Goal: Use online tool/utility: Utilize a website feature to perform a specific function

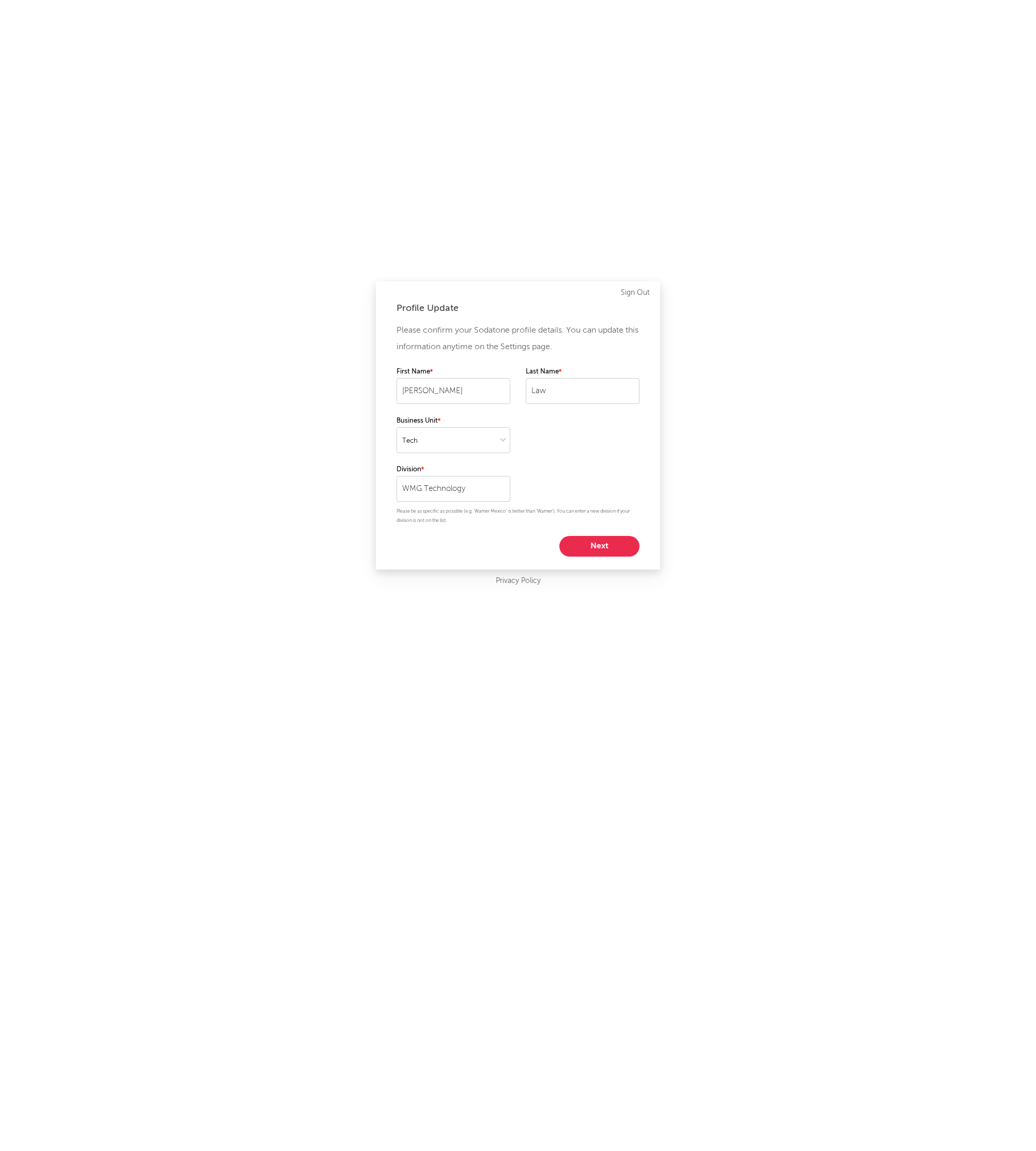
select select "tech"
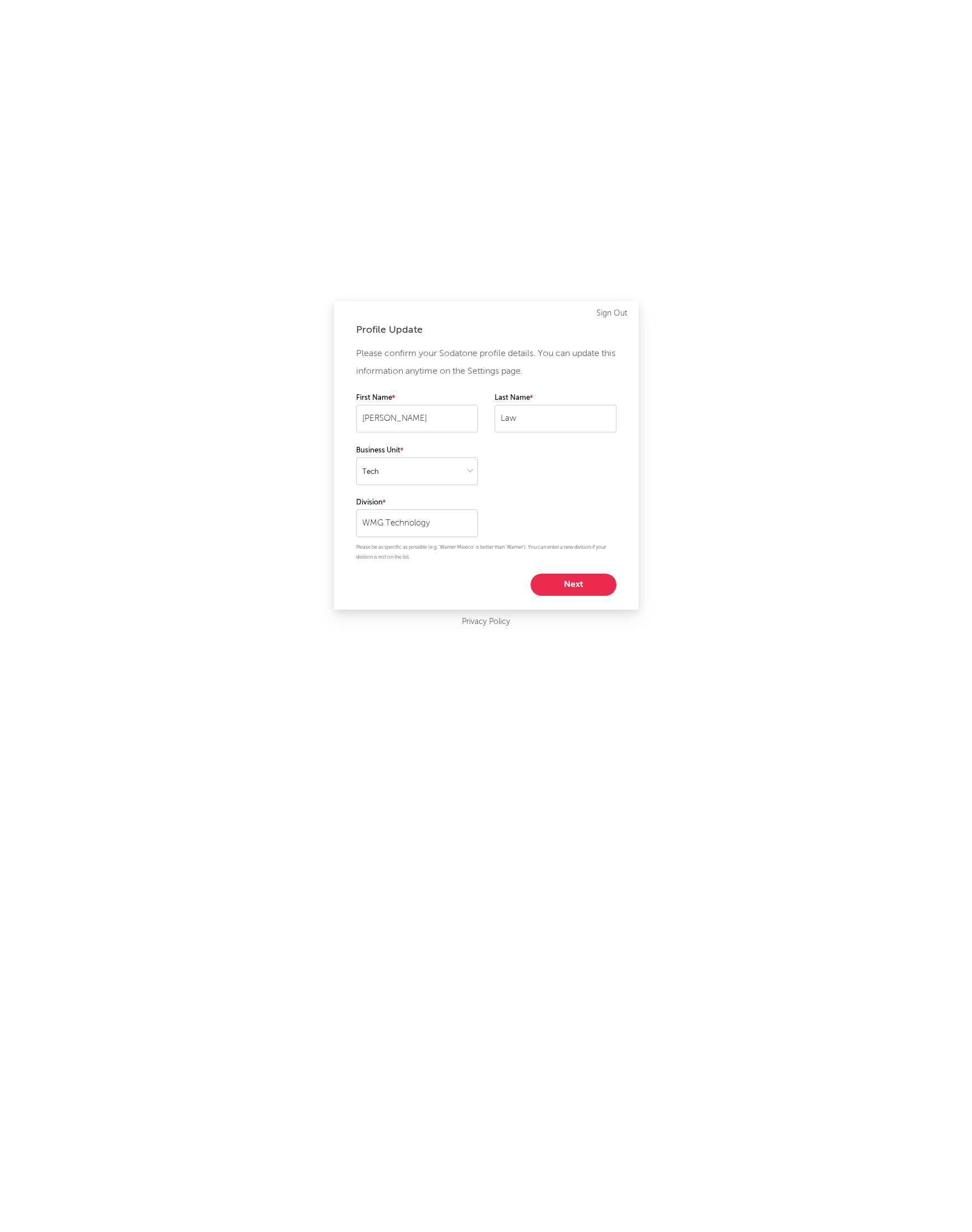
select select "tech"
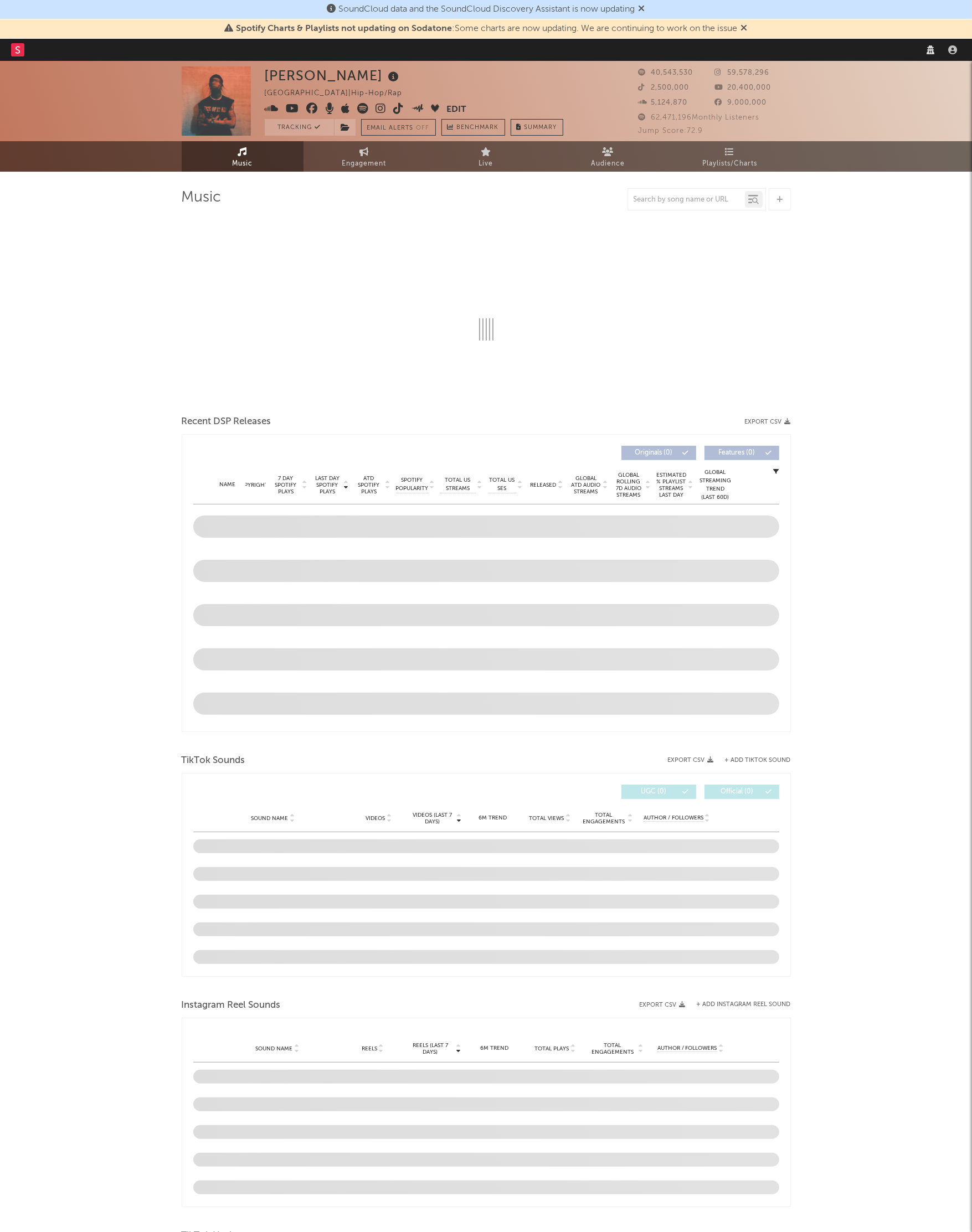
select select "tech"
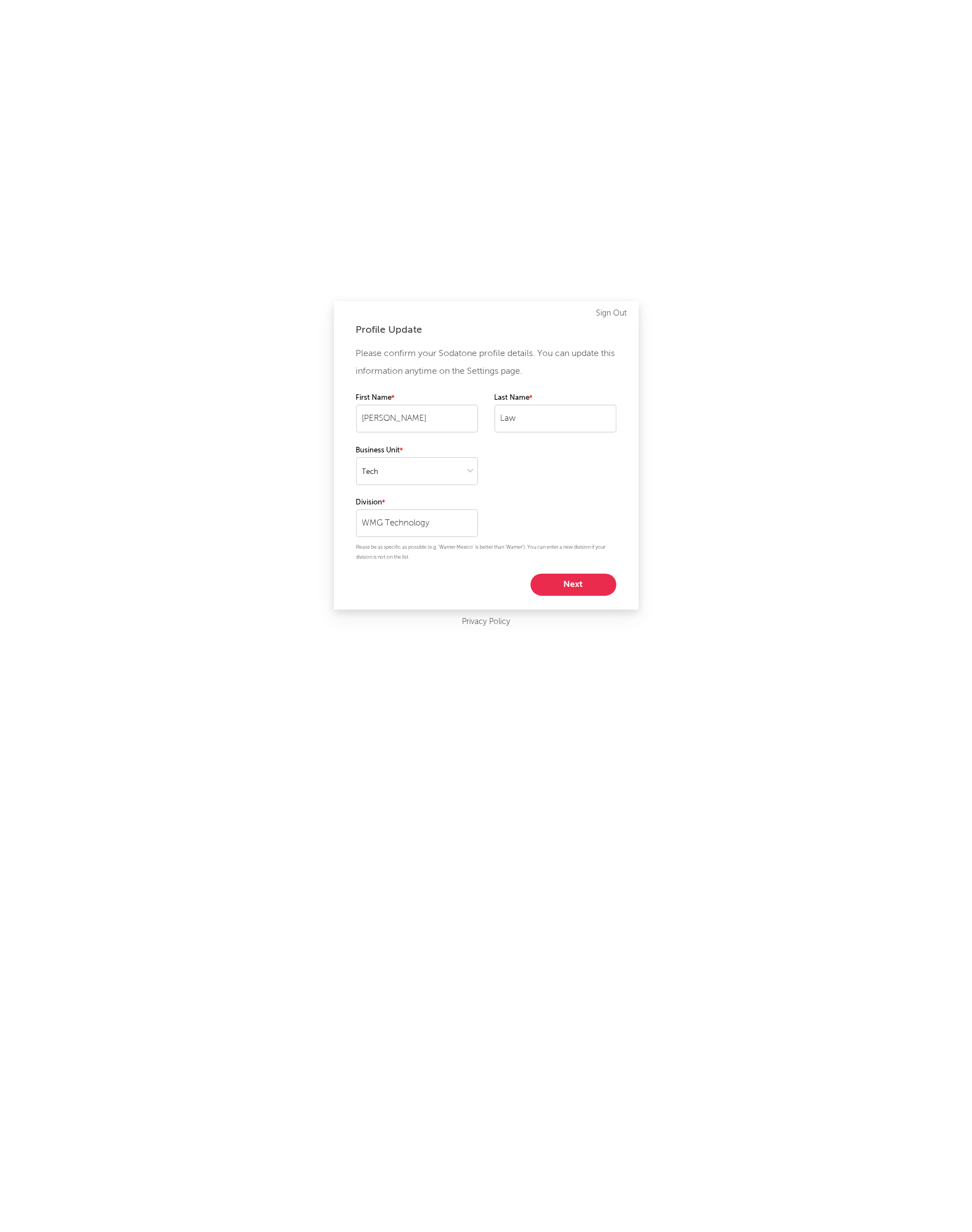
click at [574, 584] on button "Next" at bounding box center [573, 584] width 86 height 22
select select "other"
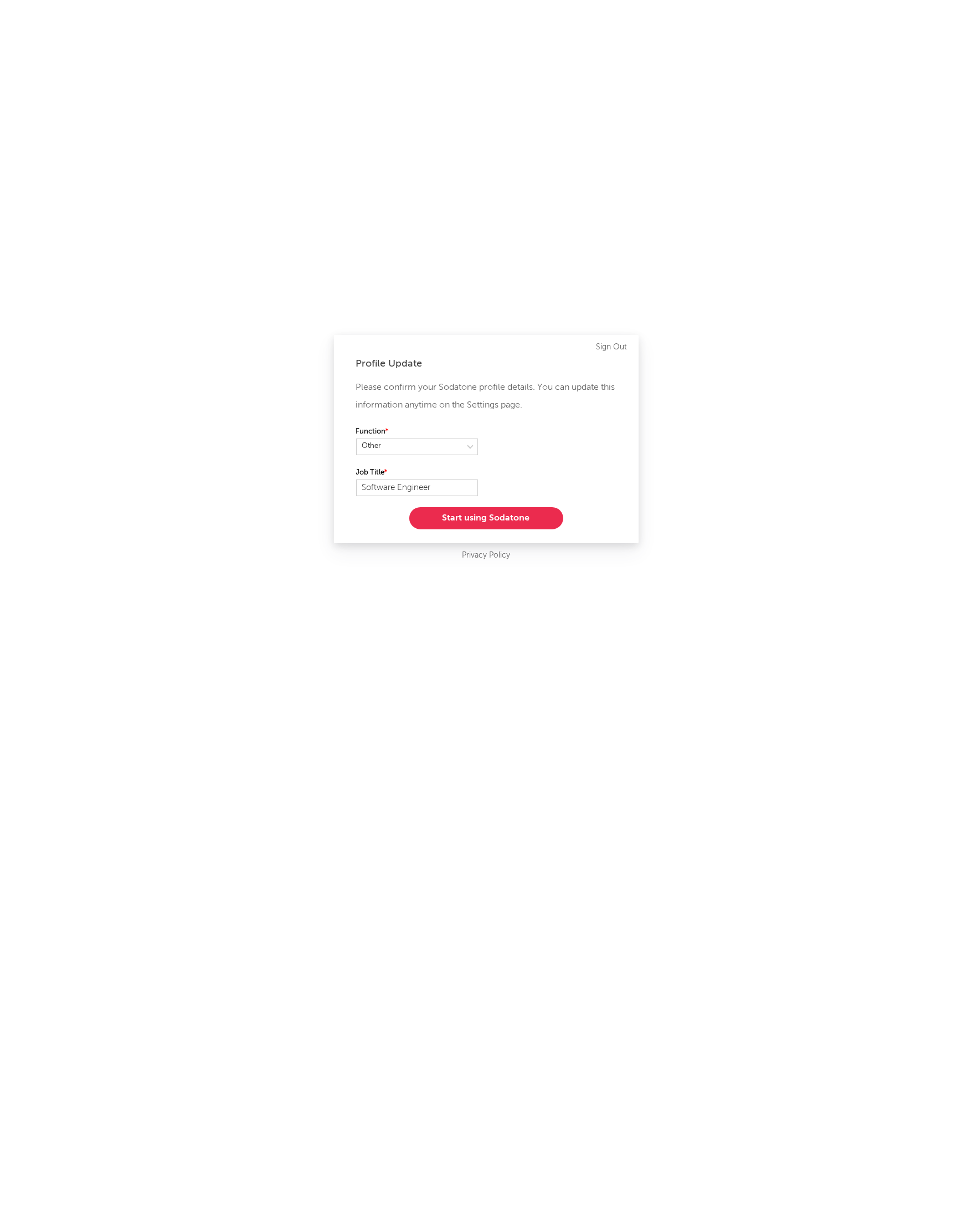
click at [487, 524] on button "Start using Sodatone" at bounding box center [486, 518] width 154 height 22
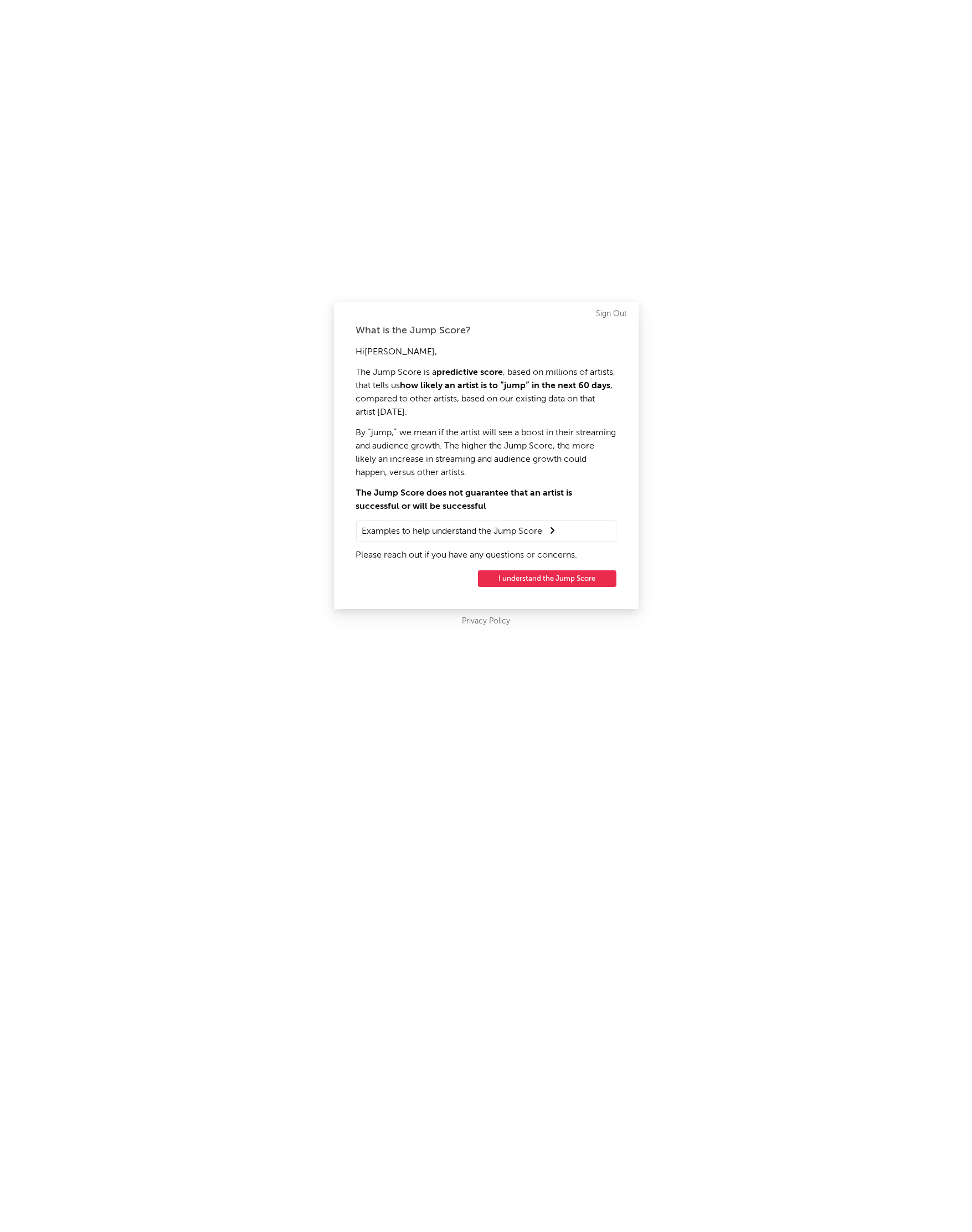
click at [547, 572] on button "I understand the Jump Score" at bounding box center [547, 579] width 138 height 17
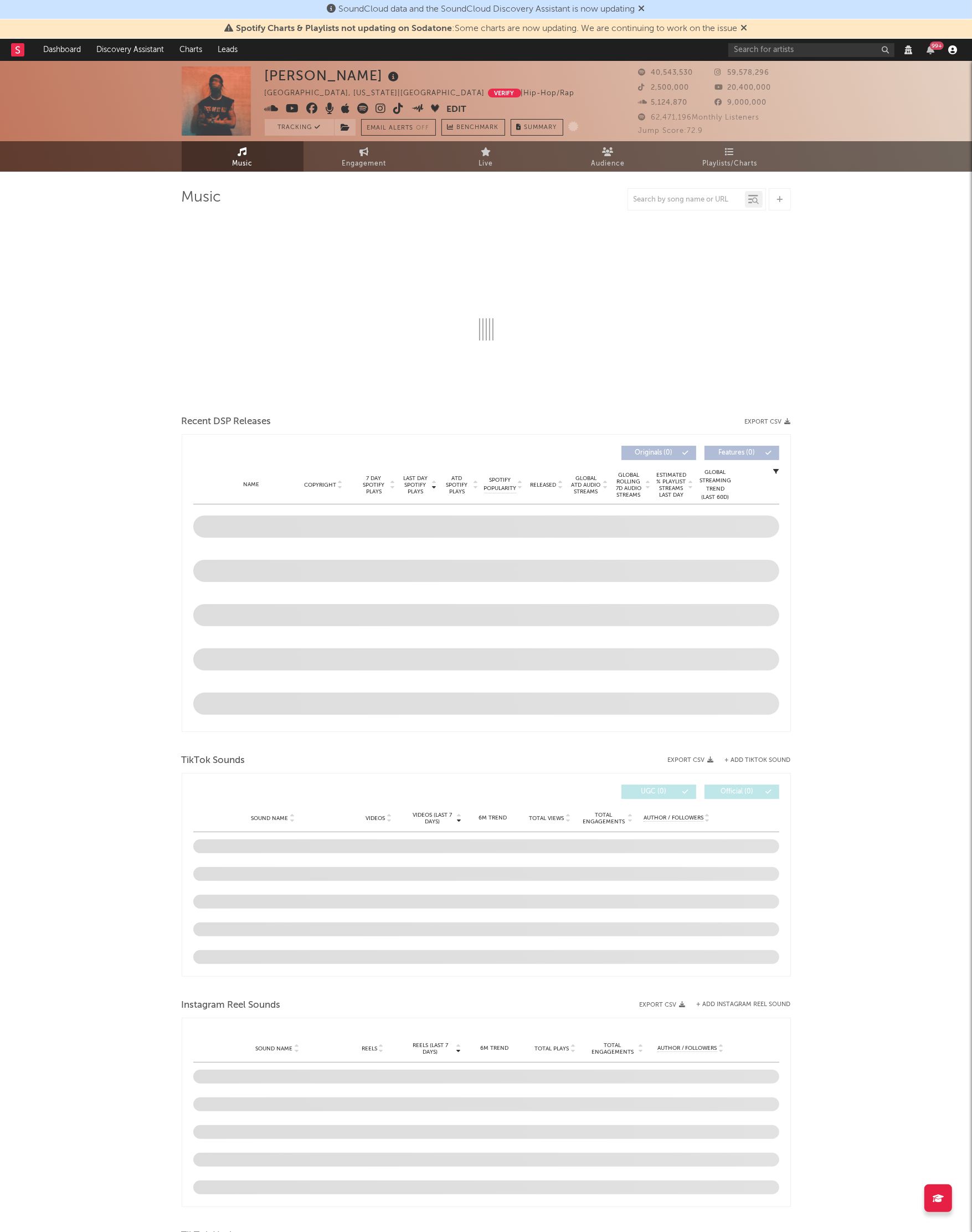
click at [953, 13] on div "SoundCloud data and the SoundCloud Discovery Assistant is now updating" at bounding box center [486, 10] width 972 height 19
select select "View all"
click at [953, 49] on icon "button" at bounding box center [953, 50] width 9 height 9
select select "View all"
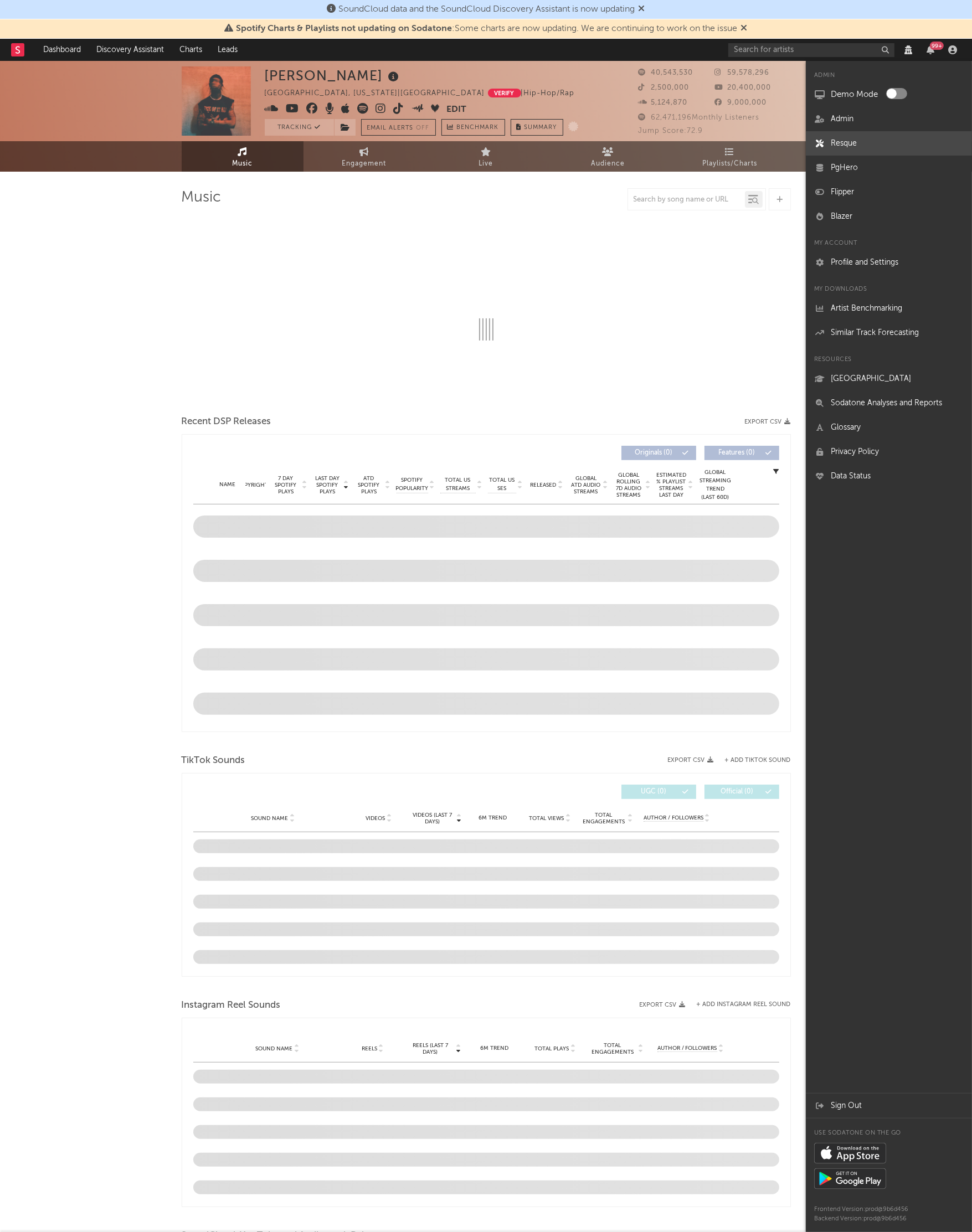
click at [873, 139] on link "Resque" at bounding box center [888, 143] width 166 height 25
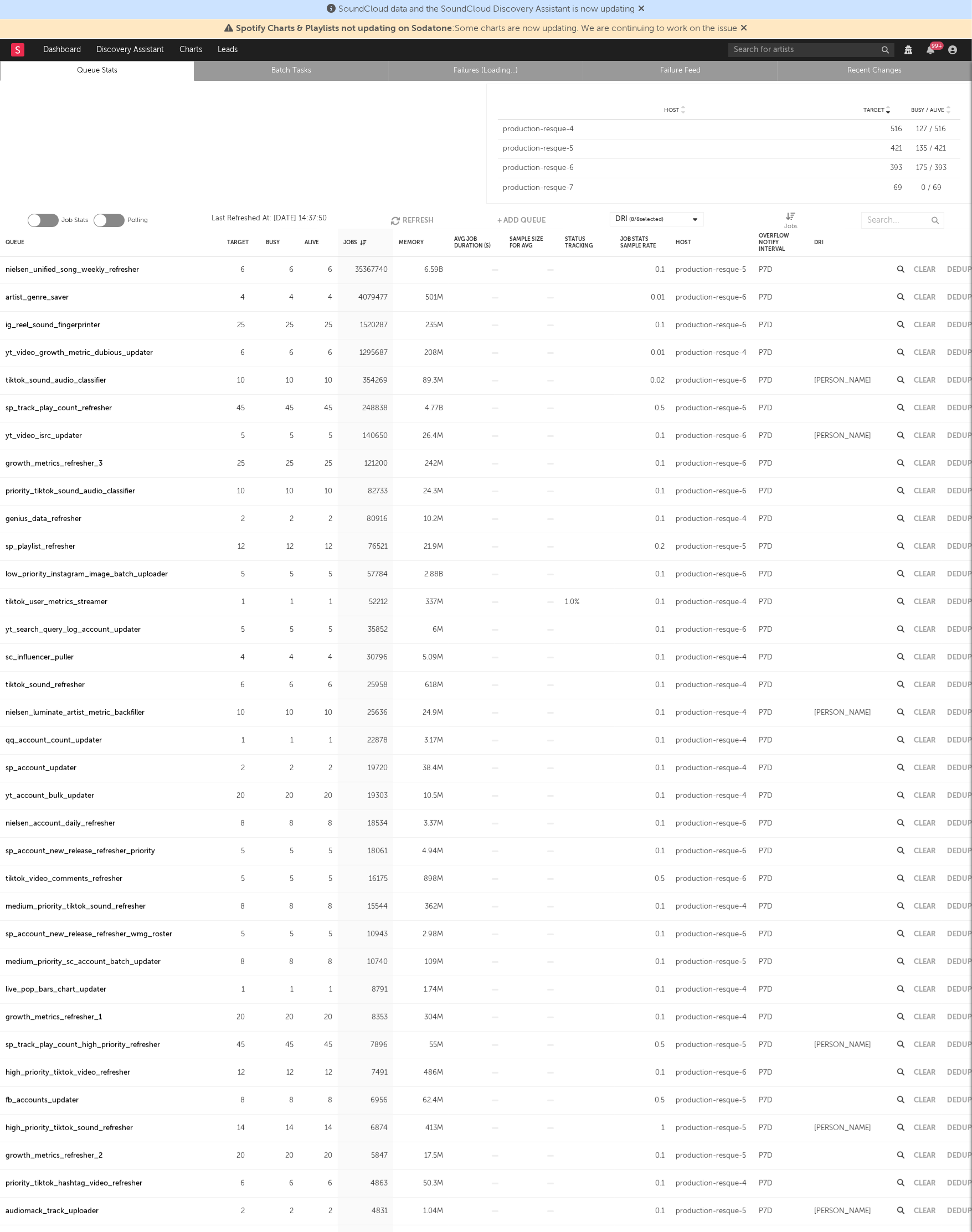
click at [145, 118] on div at bounding box center [243, 143] width 486 height 126
click at [876, 66] on link "Recent Changes" at bounding box center [874, 70] width 182 height 14
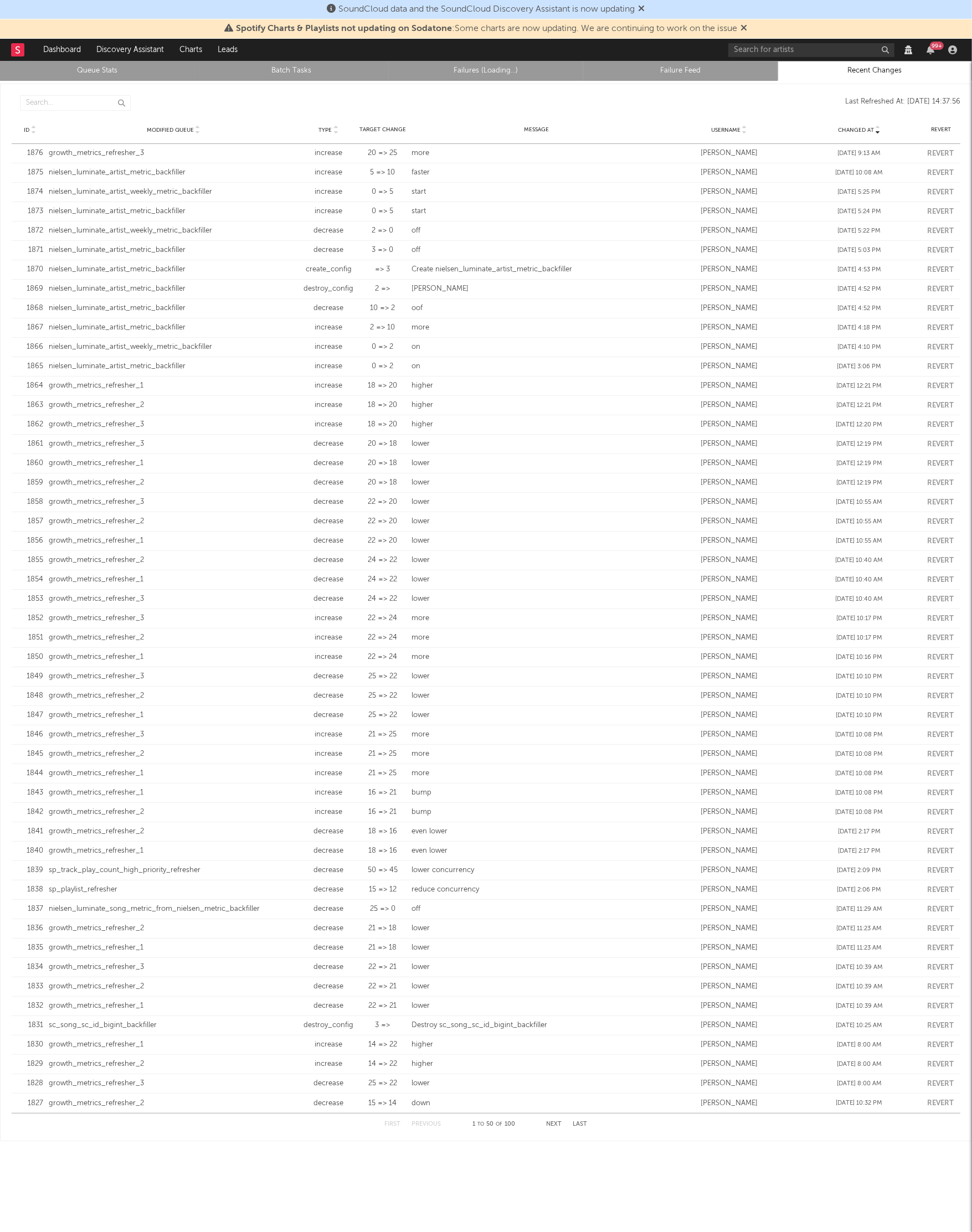
click at [95, 72] on link "Queue Stats" at bounding box center [97, 70] width 182 height 14
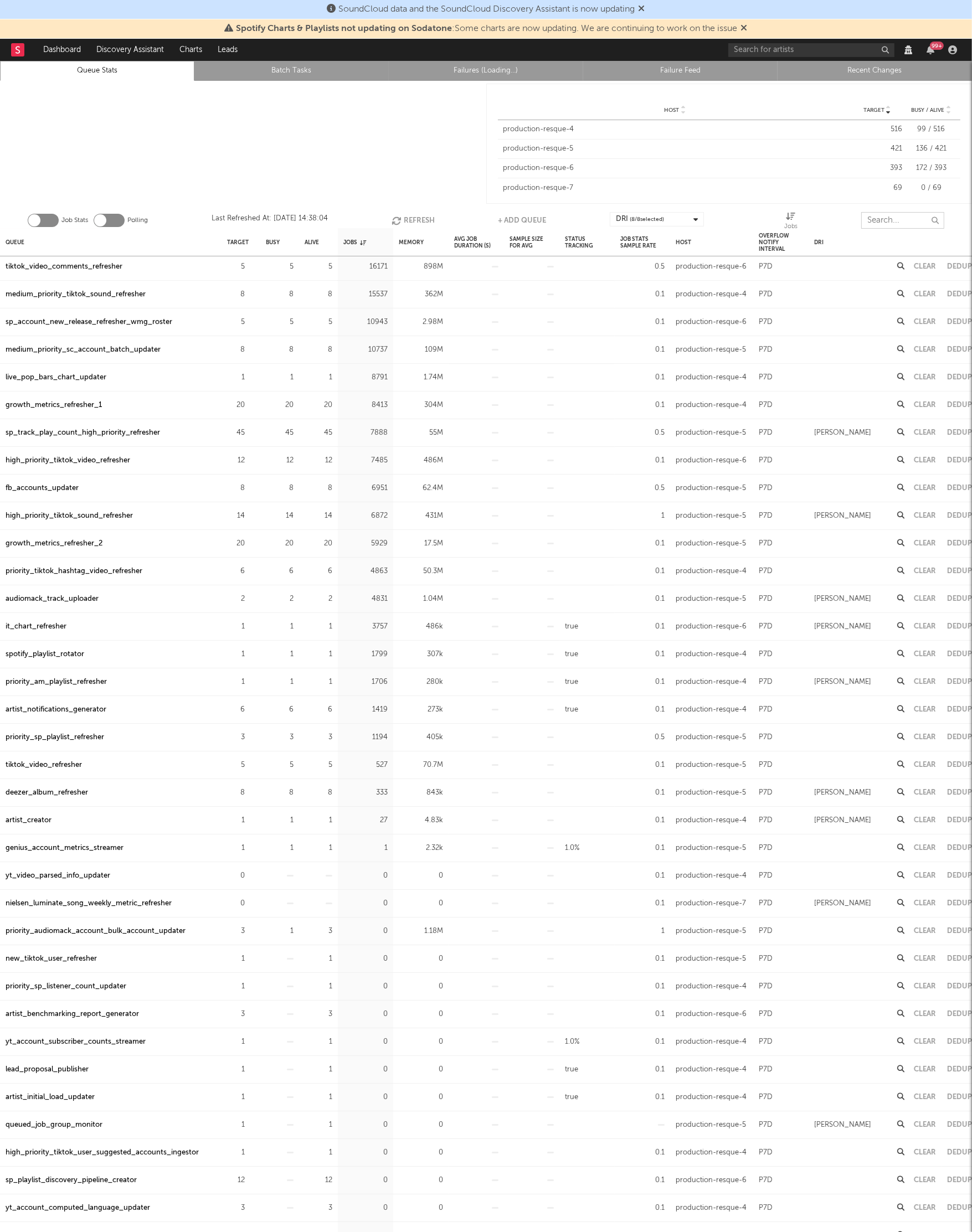
click at [891, 216] on input "text" at bounding box center [902, 220] width 83 height 17
type input "nielsen"
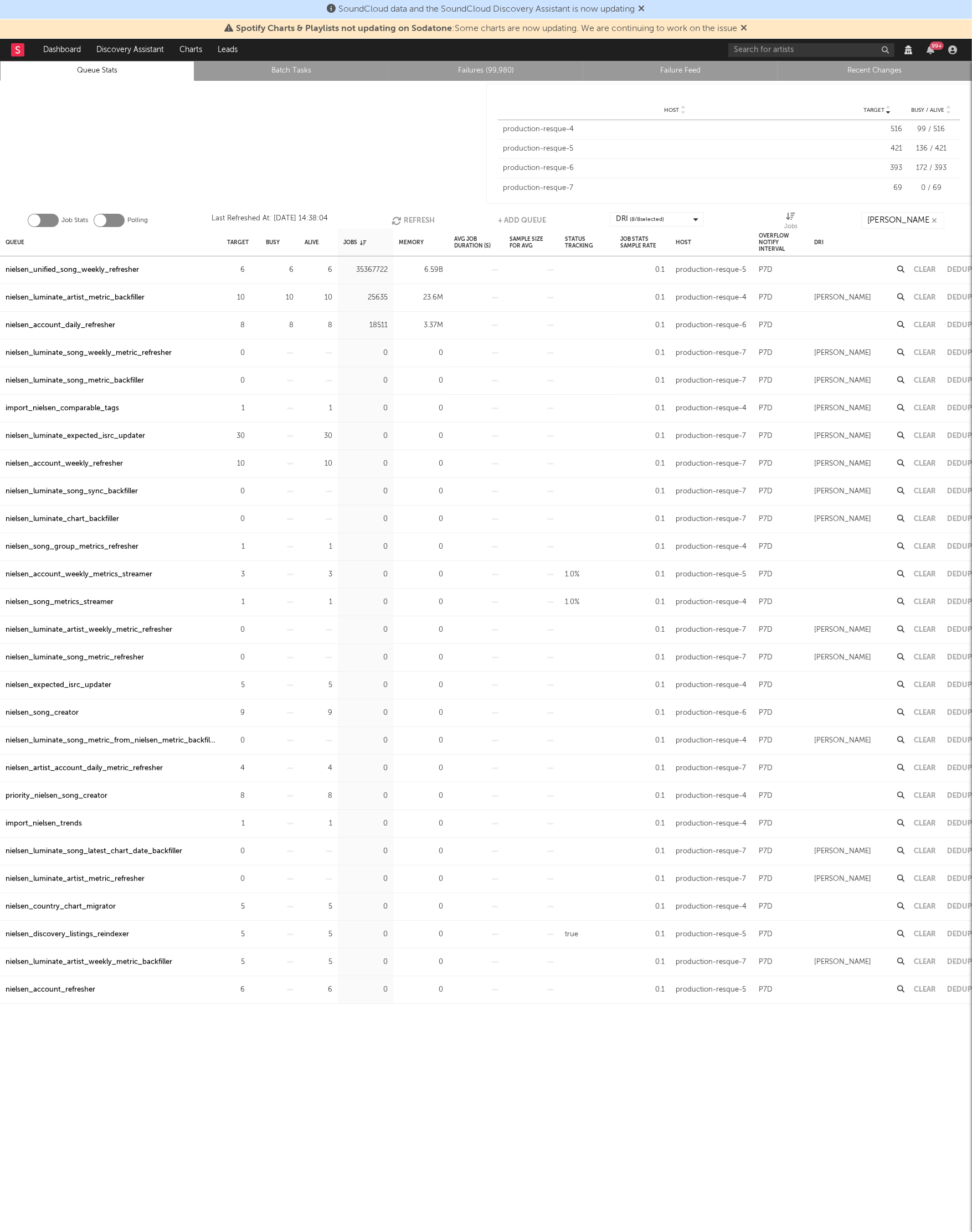
click at [96, 293] on div "nielsen_luminate_artist_metric_backfiller" at bounding box center [75, 298] width 139 height 14
